Goal: Task Accomplishment & Management: Manage account settings

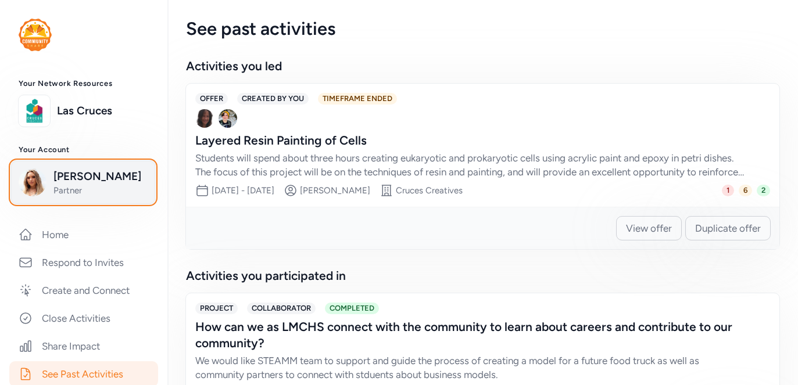
click at [86, 176] on span "[PERSON_NAME]" at bounding box center [100, 176] width 94 height 16
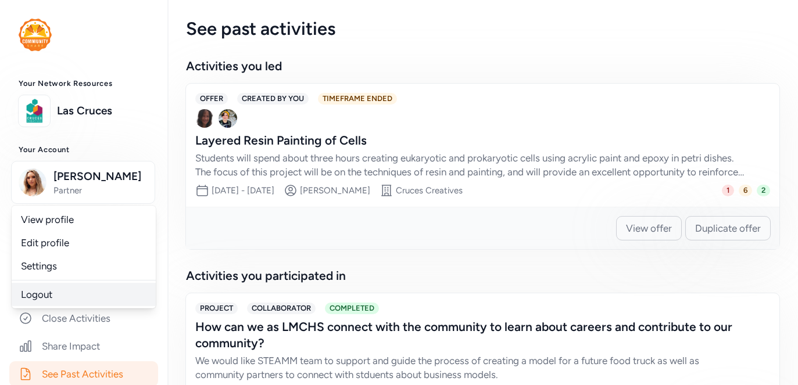
click at [80, 292] on link "Logout" at bounding box center [84, 294] width 144 height 23
